Goal: Complete application form

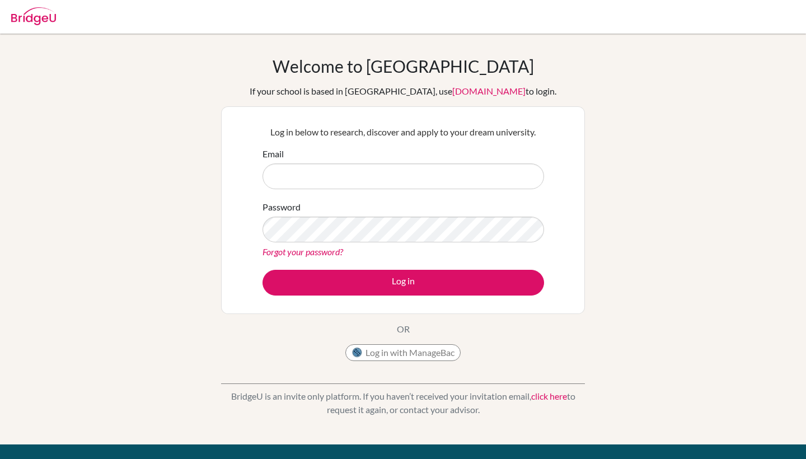
click at [403, 351] on button "Log in with ManageBac" at bounding box center [402, 352] width 115 height 17
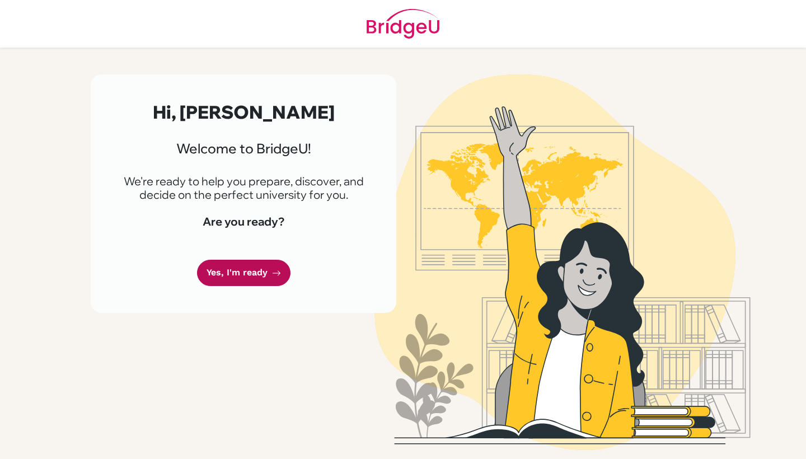
click at [246, 269] on link "Yes, I'm ready" at bounding box center [243, 273] width 93 height 26
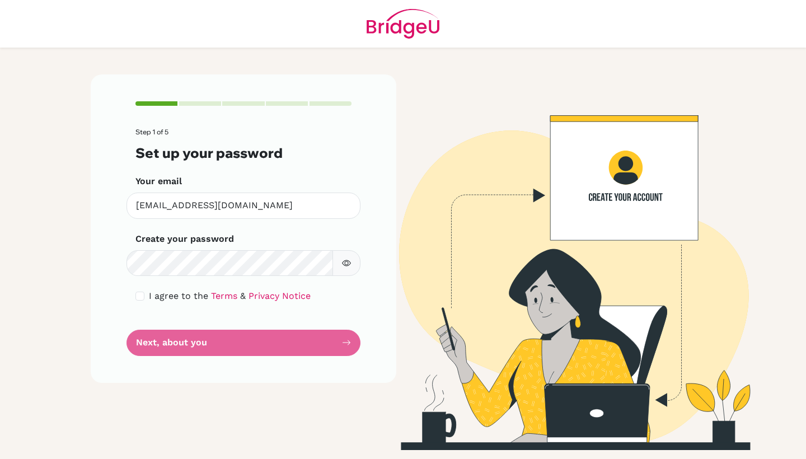
click at [348, 261] on icon "button" at bounding box center [347, 263] width 4 height 4
click at [350, 262] on icon "button" at bounding box center [346, 262] width 9 height 9
click at [137, 293] on input "checkbox" at bounding box center [139, 296] width 9 height 9
checkbox input "true"
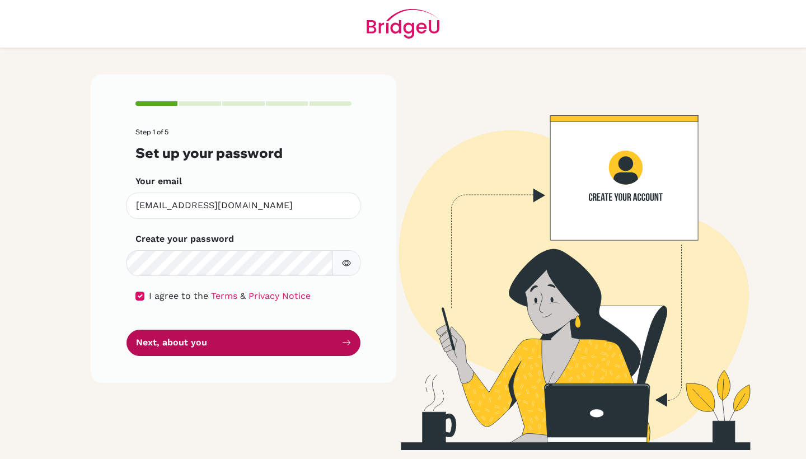
click at [181, 342] on button "Next, about you" at bounding box center [243, 343] width 234 height 26
